Goal: Information Seeking & Learning: Learn about a topic

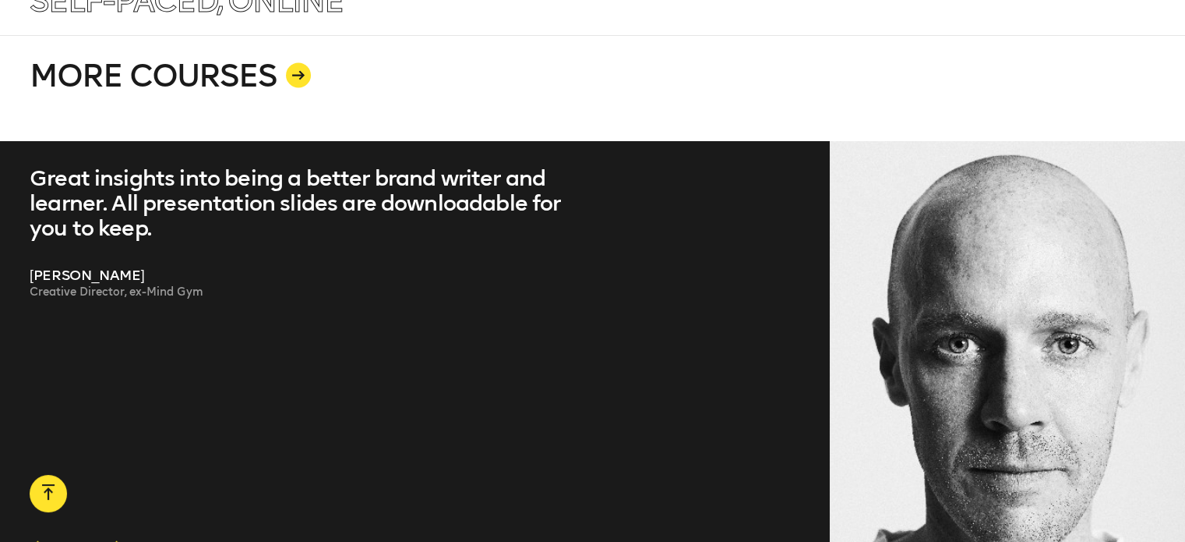
scroll to position [3030, 0]
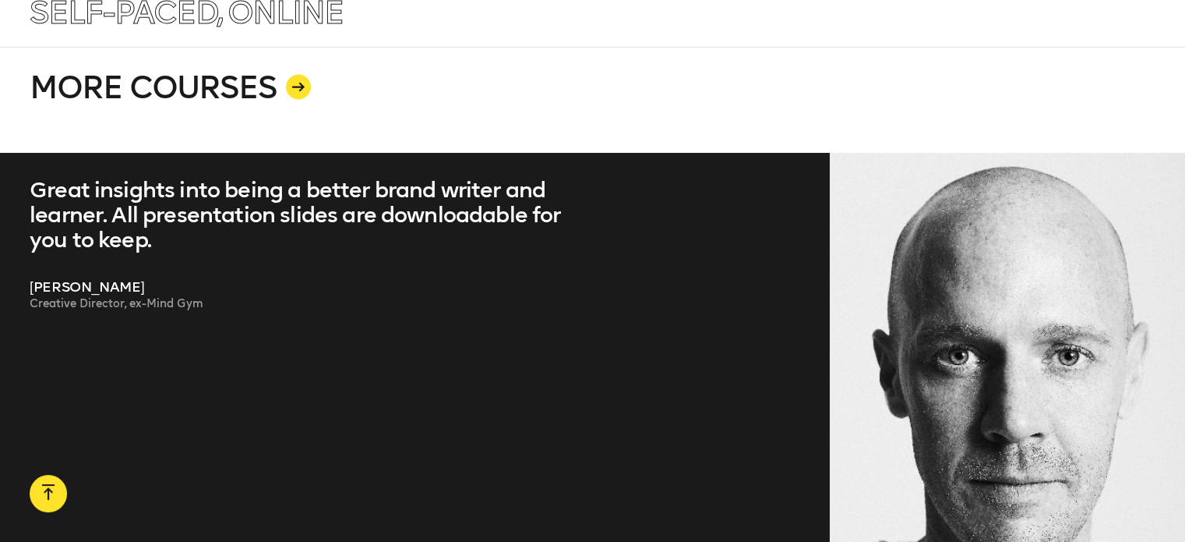
click at [207, 47] on link "MORE COURSES" at bounding box center [593, 100] width 1126 height 106
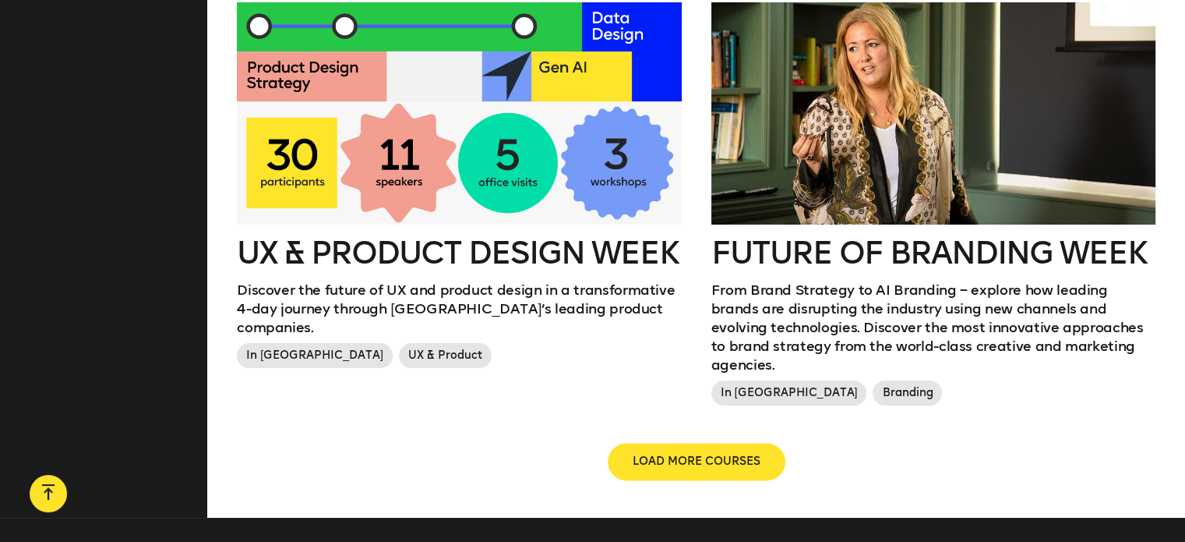
scroll to position [1777, 0]
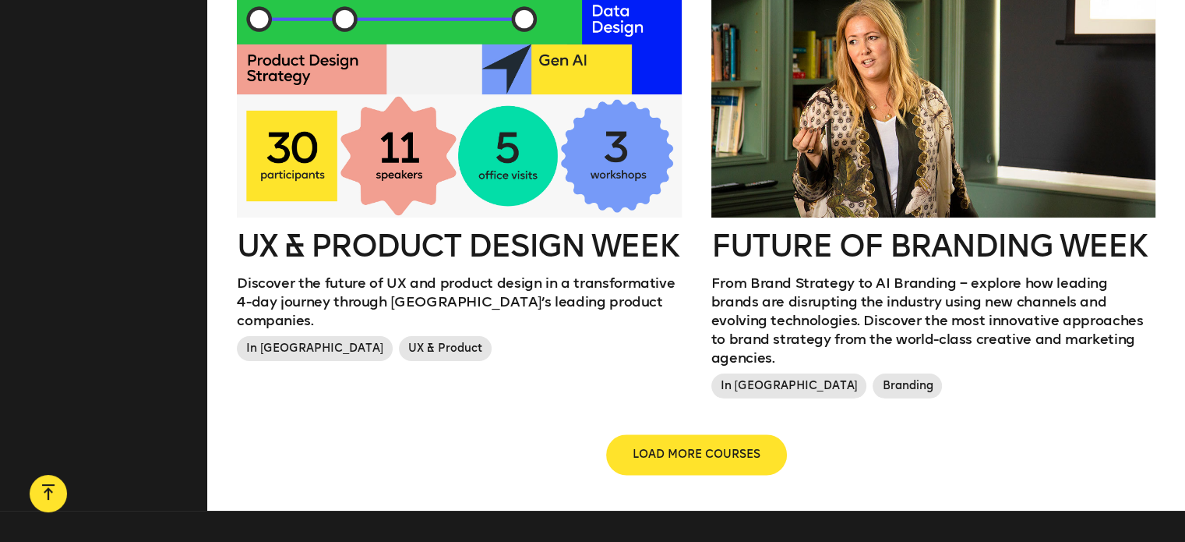
click at [627, 436] on button "LOAD MORE COURSES" at bounding box center [697, 454] width 178 height 37
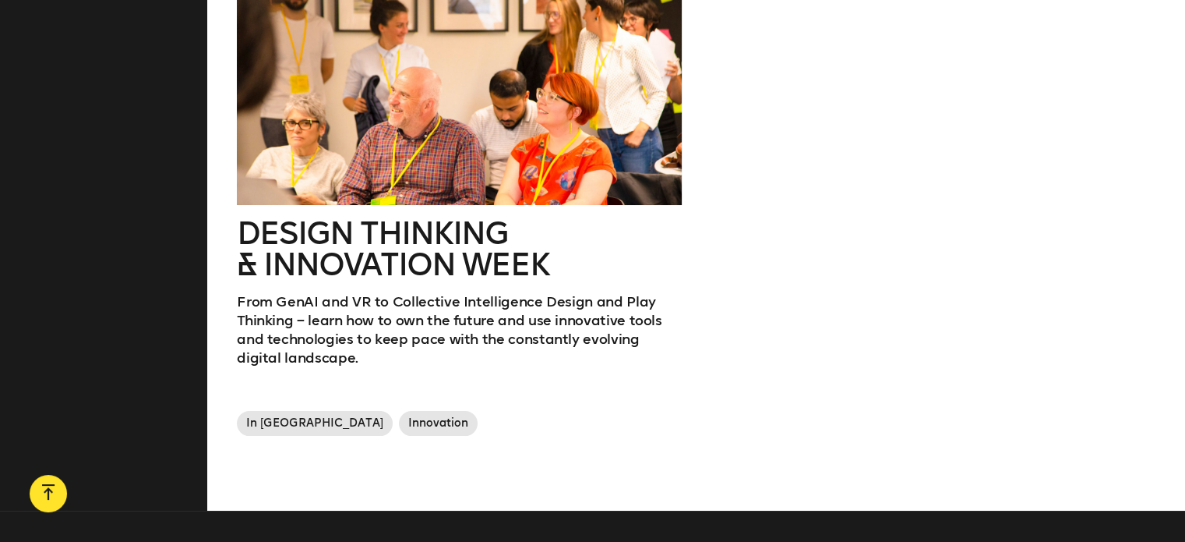
scroll to position [2232, 0]
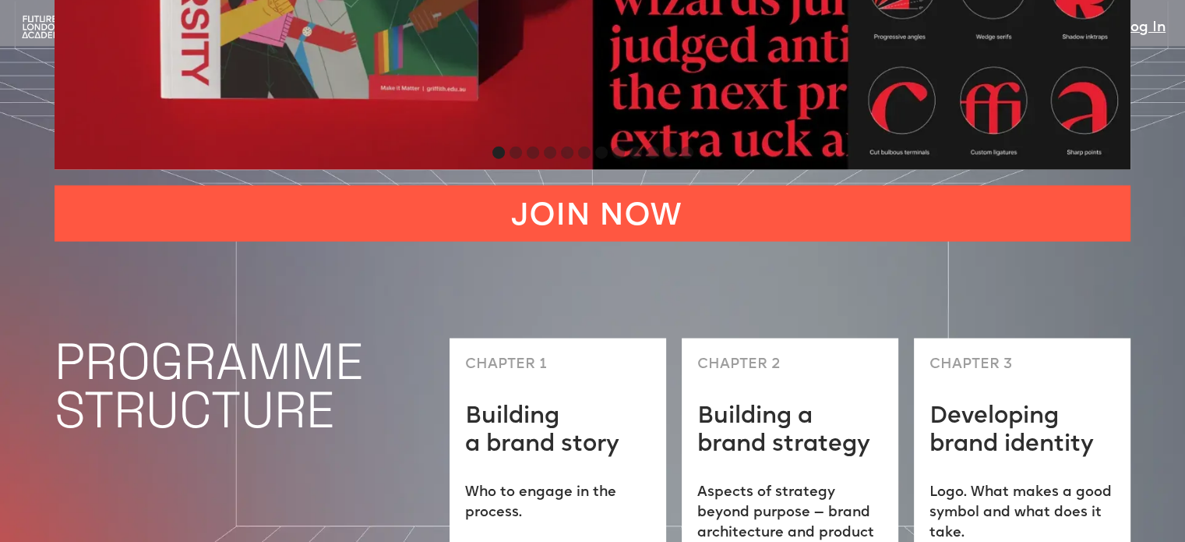
scroll to position [3823, 0]
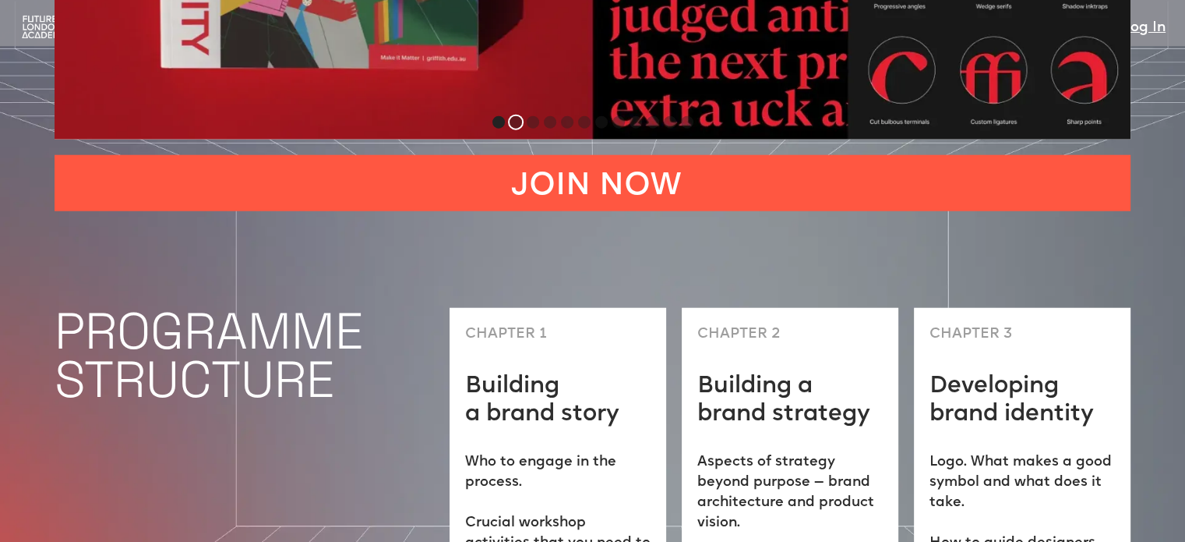
click at [514, 116] on div "Show slide 2 of 12" at bounding box center [516, 122] width 12 height 12
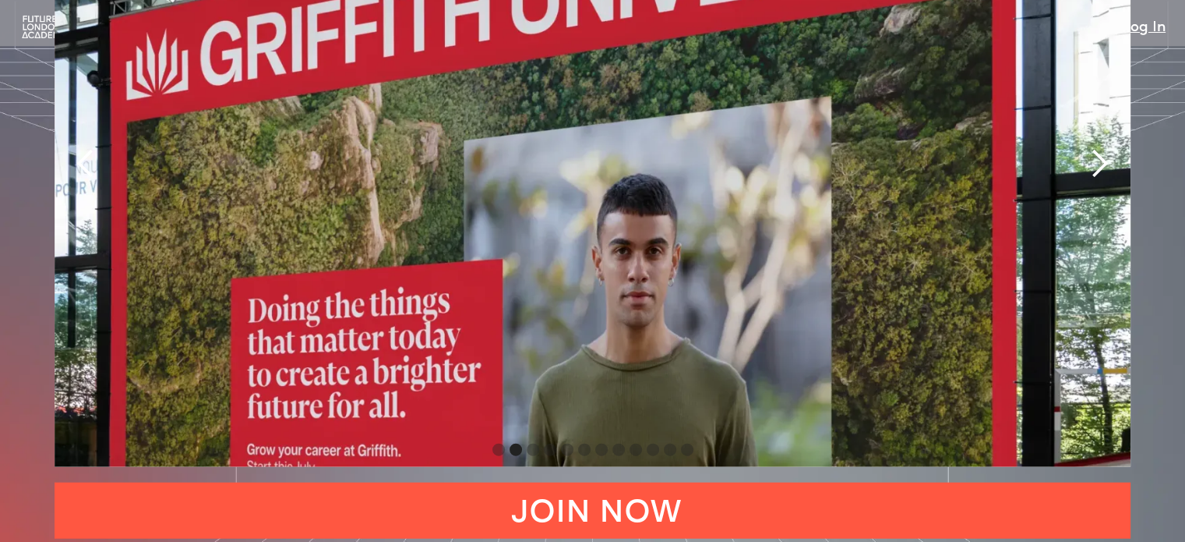
scroll to position [3489, 0]
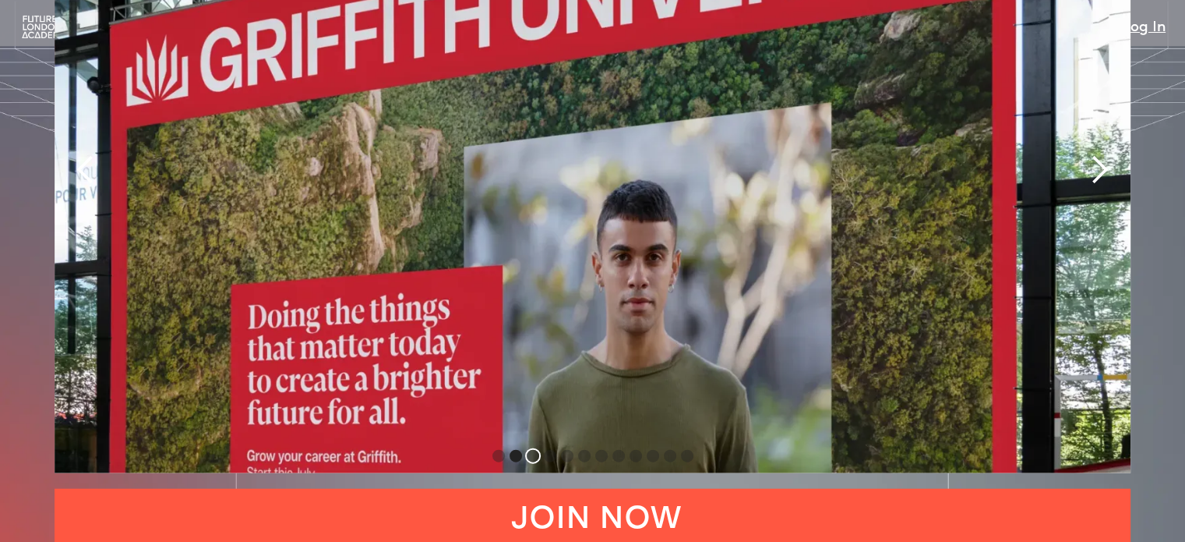
click at [533, 450] on div "Show slide 3 of 12" at bounding box center [533, 456] width 12 height 12
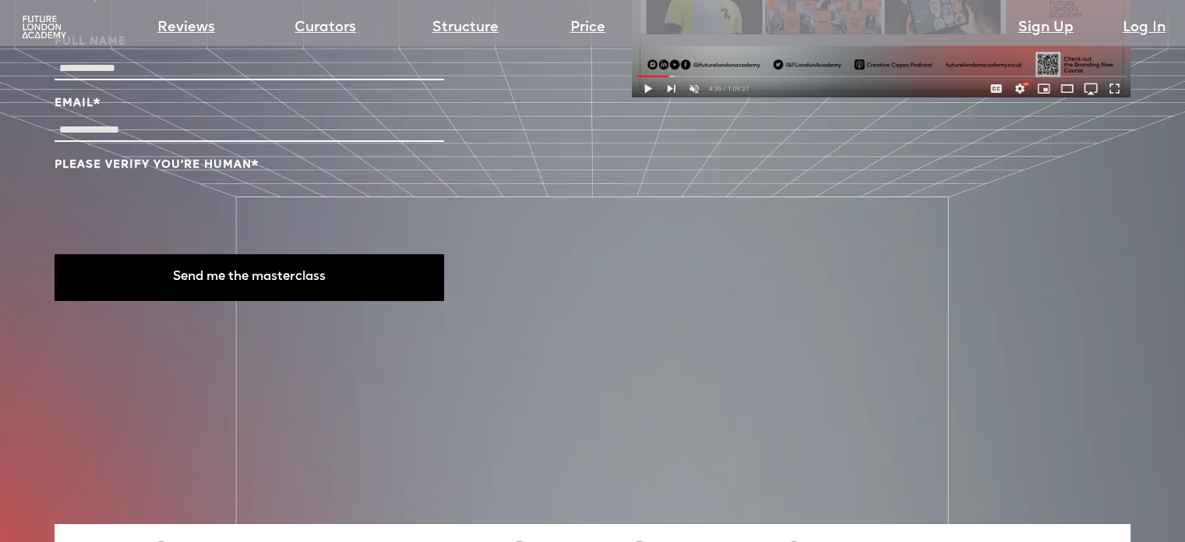
scroll to position [5490, 0]
